Goal: Obtain resource: Download file/media

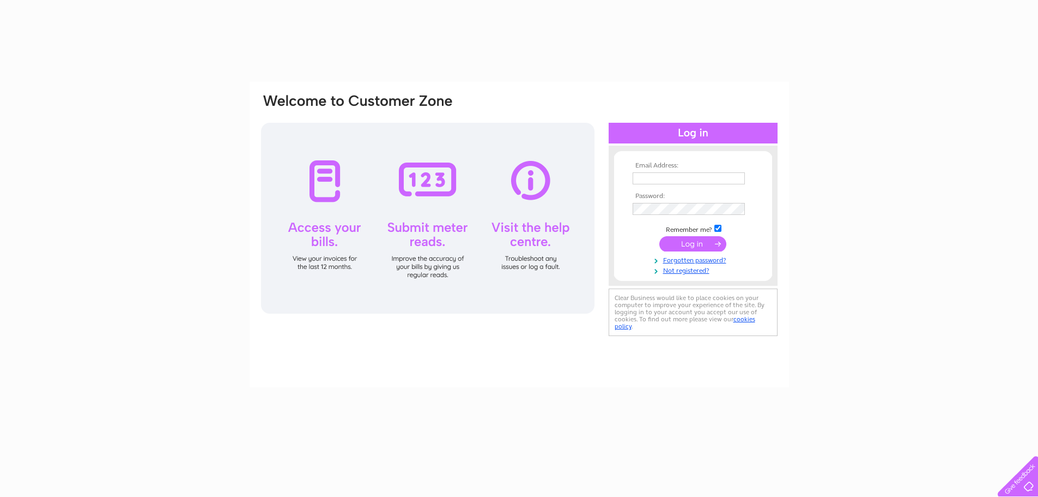
type input "[EMAIL_ADDRESS][DOMAIN_NAME]"
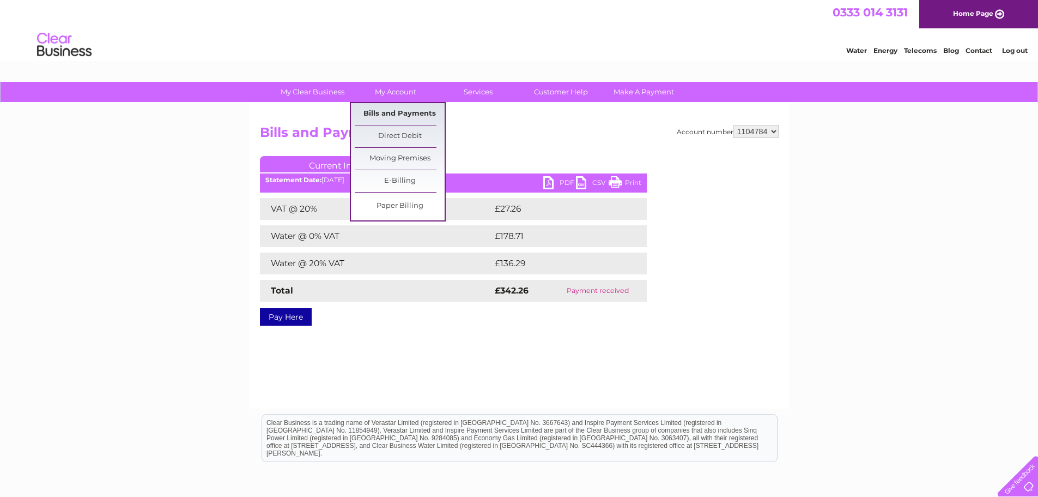
click at [410, 112] on link "Bills and Payments" at bounding box center [400, 114] width 90 height 22
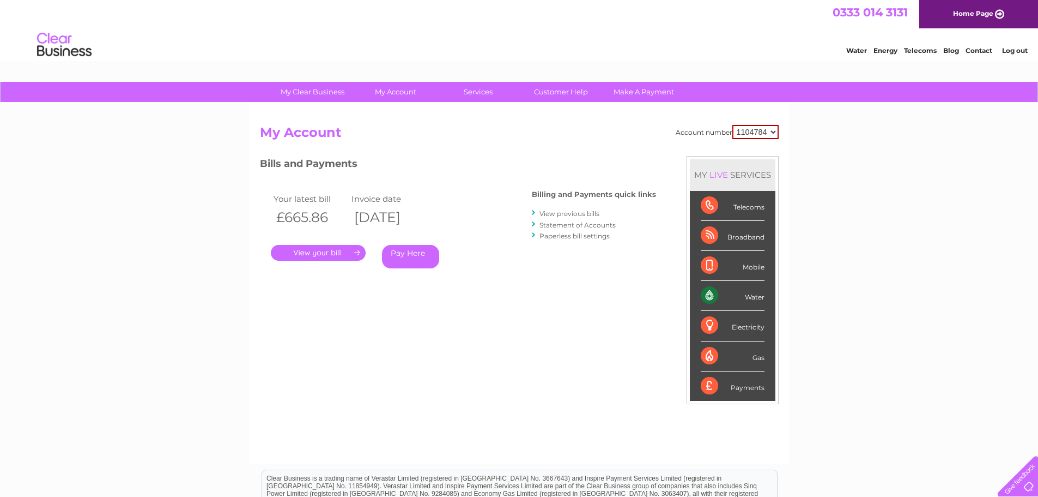
click at [590, 213] on link "View previous bills" at bounding box center [570, 213] width 60 height 8
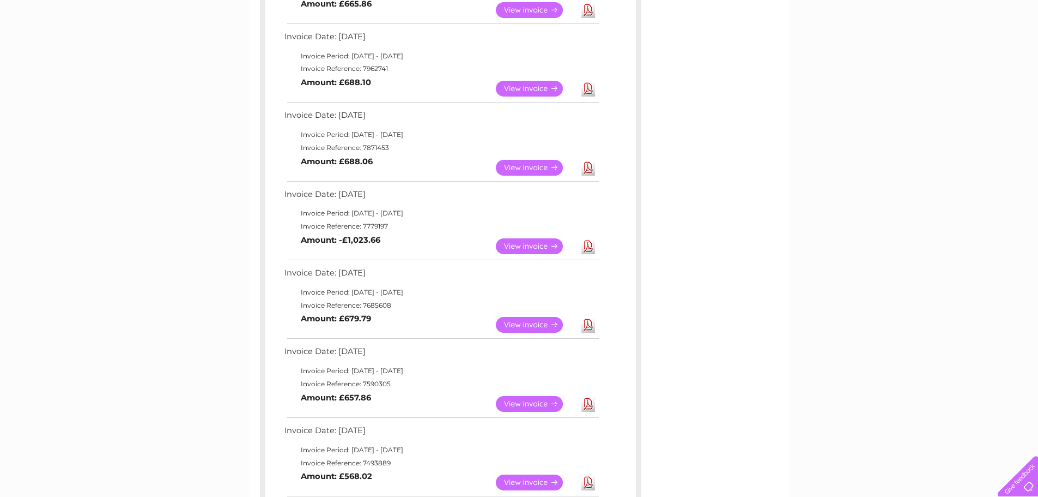
scroll to position [273, 0]
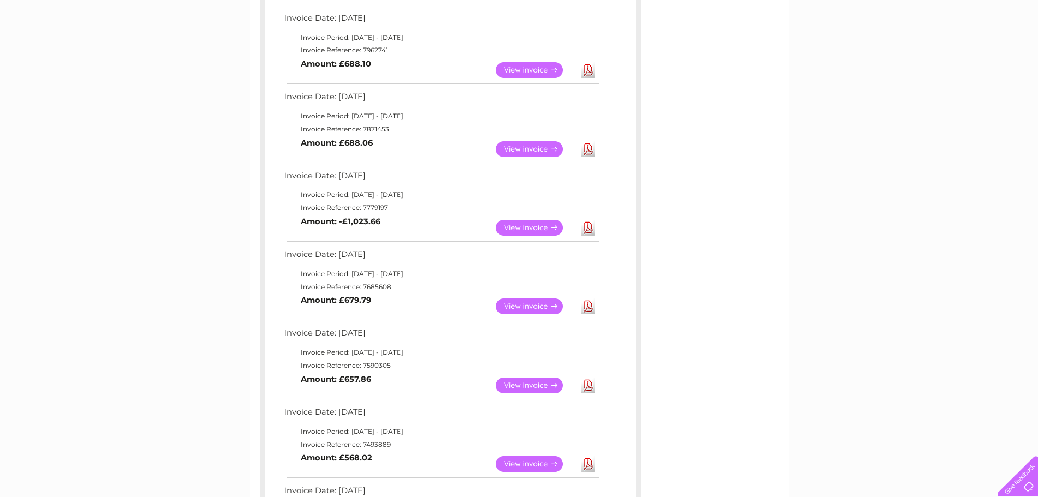
click at [581, 309] on td "Download" at bounding box center [588, 305] width 19 height 21
click at [587, 309] on link "Download" at bounding box center [589, 306] width 14 height 16
click at [589, 230] on link "Download" at bounding box center [589, 228] width 14 height 16
click at [589, 150] on link "Download" at bounding box center [589, 149] width 14 height 16
click at [590, 71] on link "Download" at bounding box center [589, 70] width 14 height 16
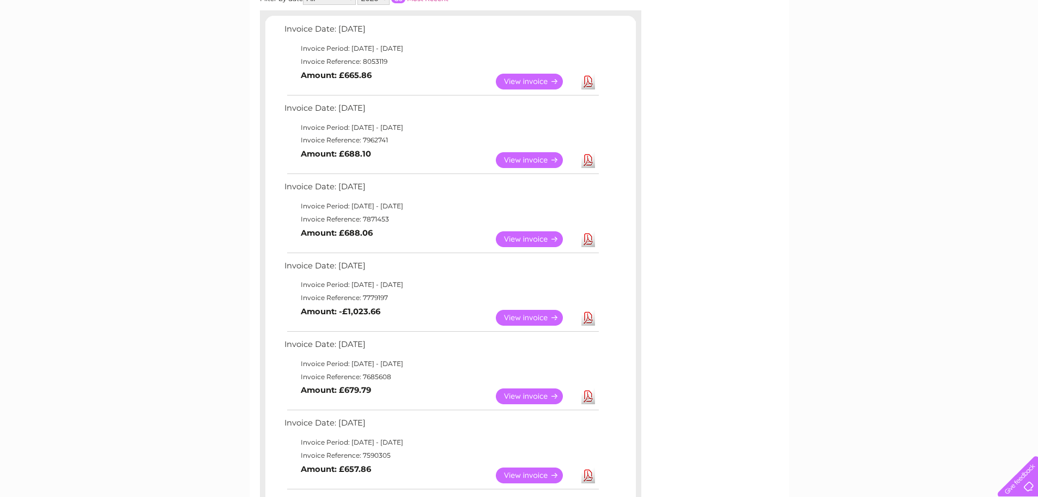
scroll to position [164, 0]
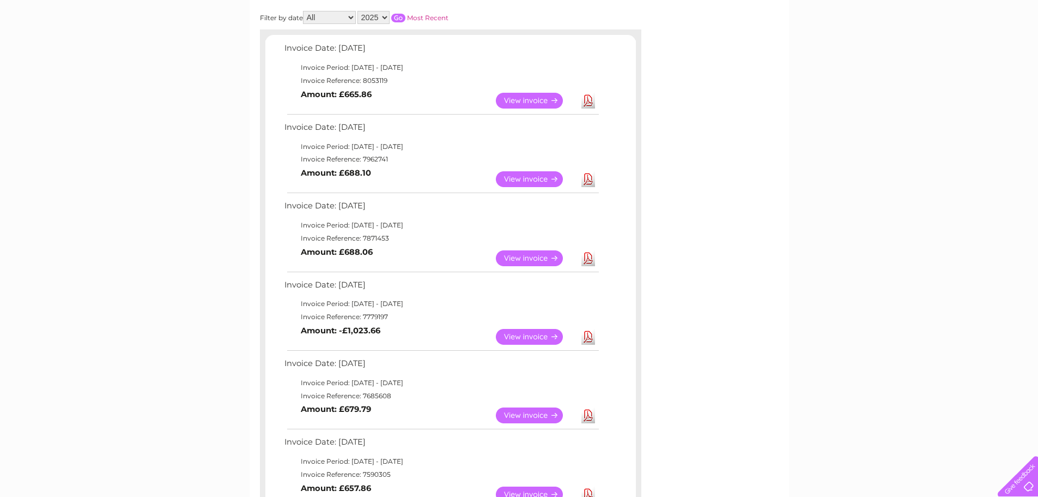
click at [587, 99] on link "Download" at bounding box center [589, 101] width 14 height 16
click at [588, 182] on link "Download" at bounding box center [589, 179] width 14 height 16
click at [589, 258] on link "Download" at bounding box center [589, 258] width 14 height 16
click at [588, 333] on link "Download" at bounding box center [589, 337] width 14 height 16
click at [589, 419] on link "Download" at bounding box center [589, 415] width 14 height 16
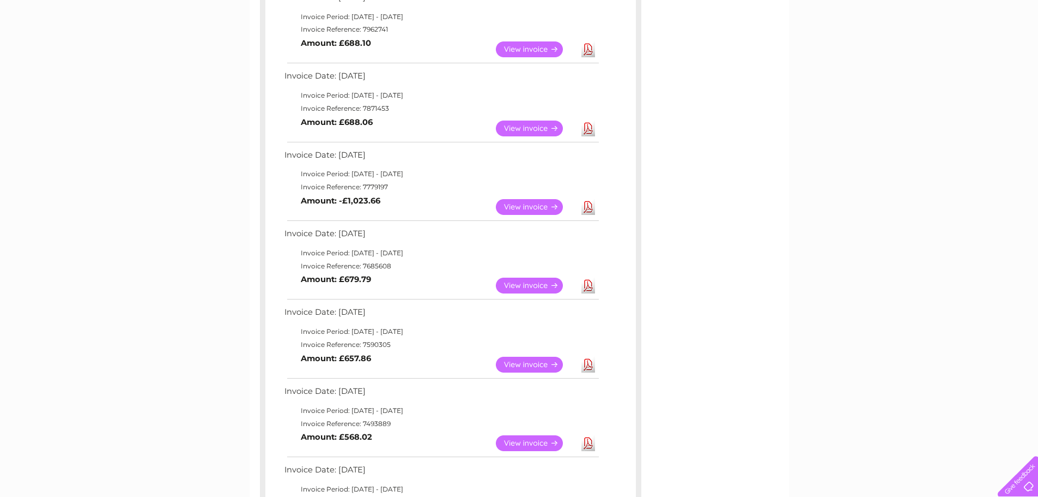
scroll to position [327, 0]
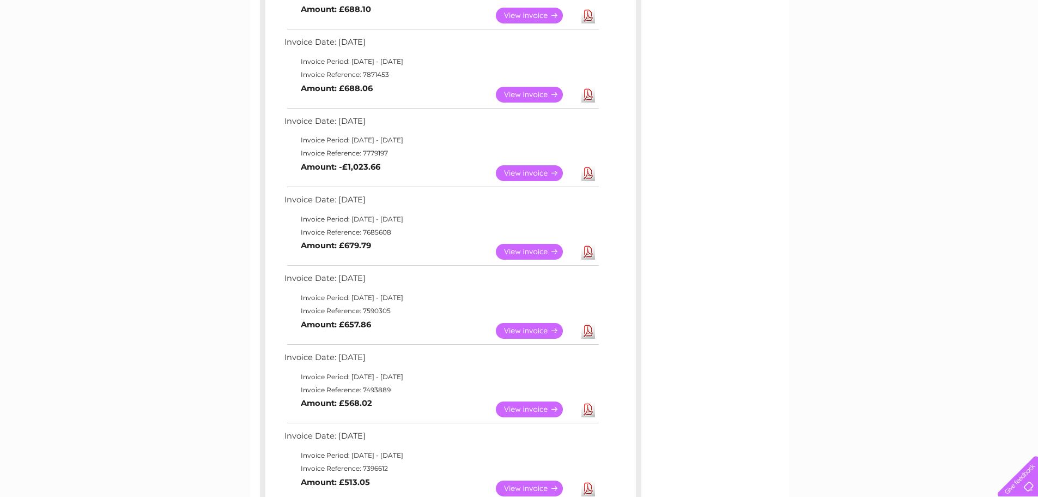
click at [532, 325] on link "View" at bounding box center [536, 331] width 80 height 16
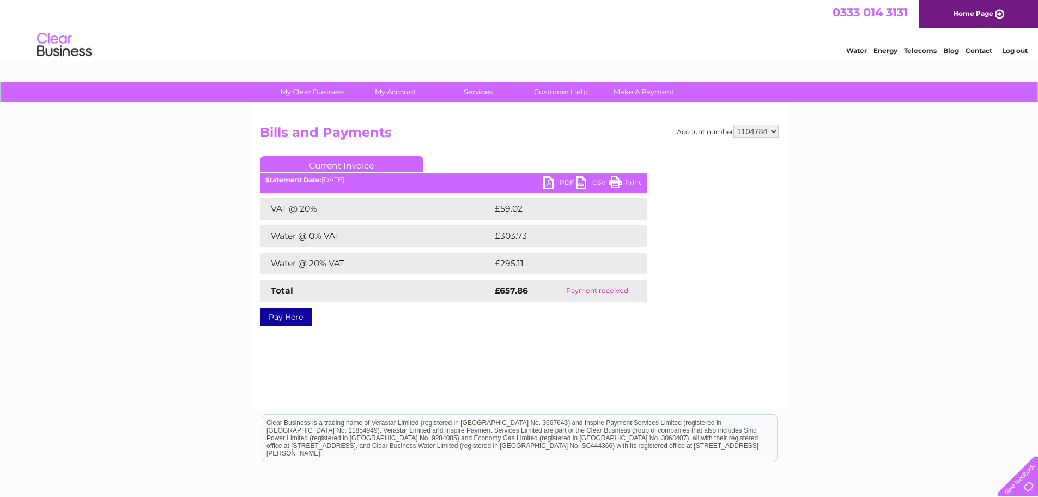
click at [552, 182] on link "PDF" at bounding box center [560, 184] width 33 height 16
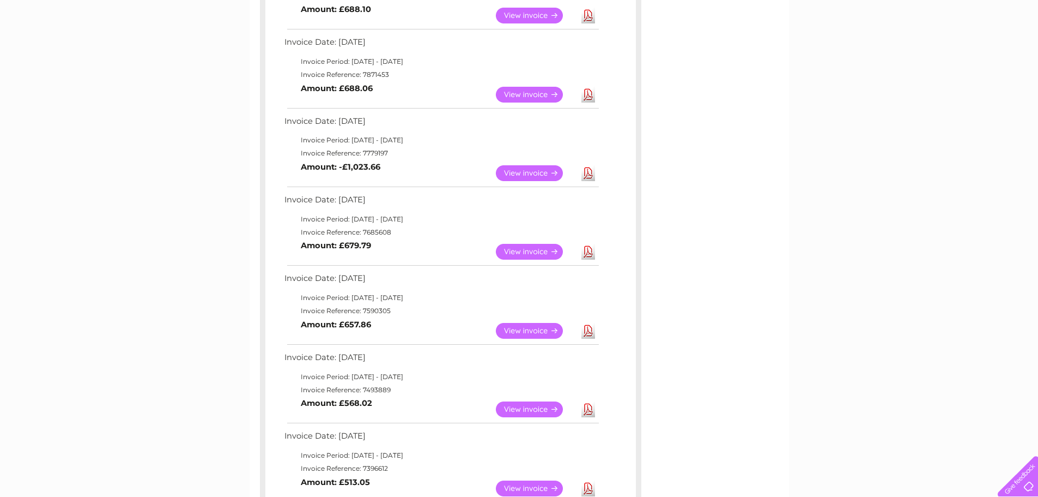
click at [538, 408] on link "View" at bounding box center [536, 409] width 80 height 16
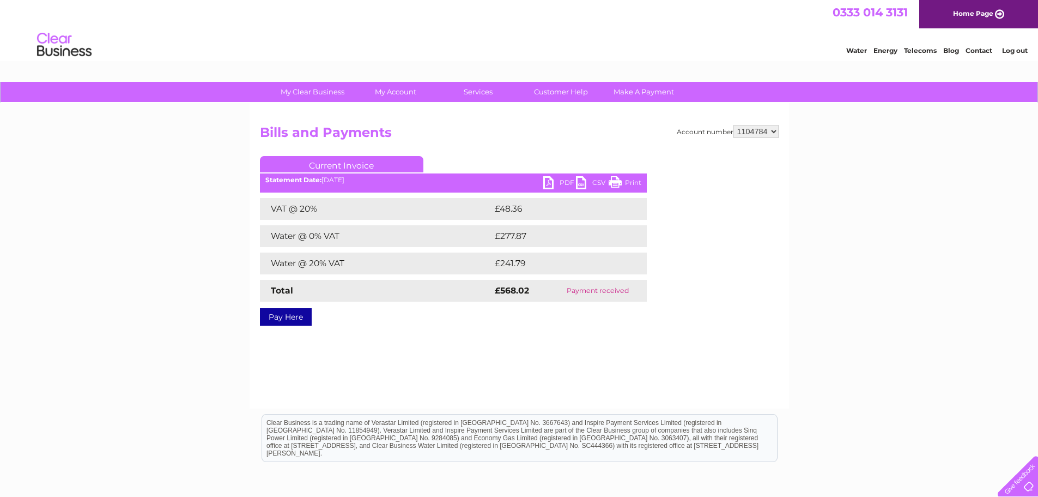
click at [546, 182] on link "PDF" at bounding box center [560, 184] width 33 height 16
